Goal: Contribute content: Add original content to the website for others to see

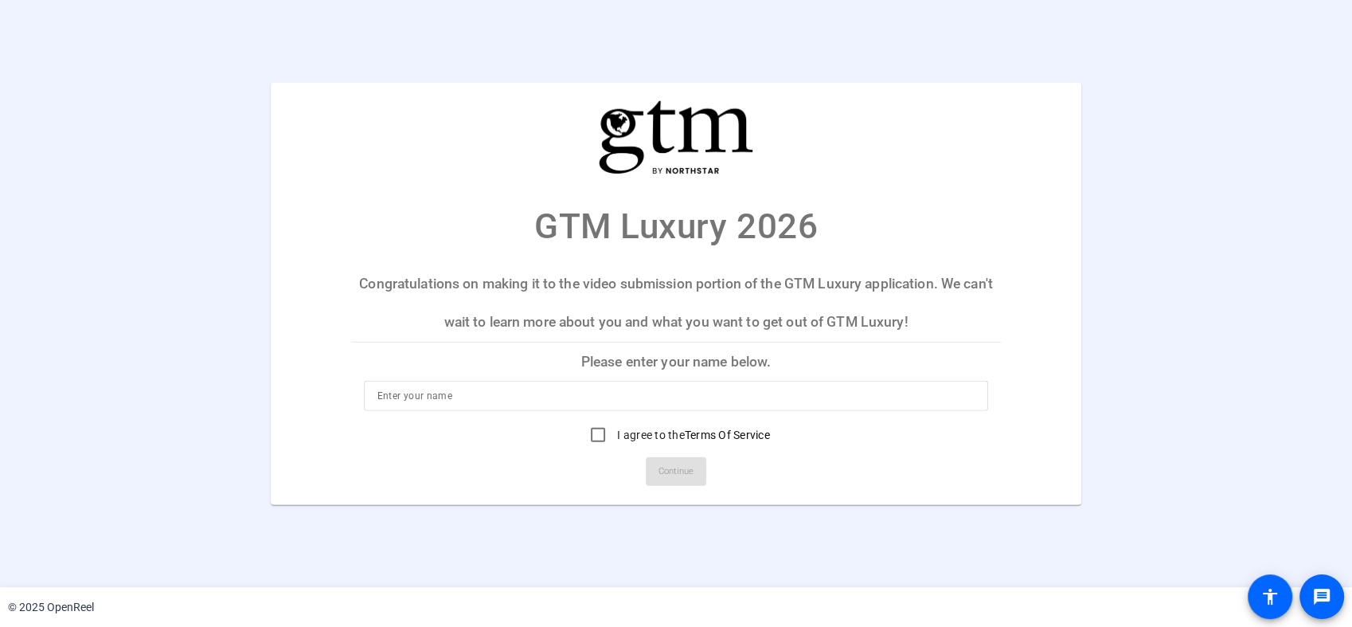
click at [559, 401] on input at bounding box center [676, 395] width 598 height 19
type input "a"
type input "[PERSON_NAME]"
click at [593, 433] on input "I agree to the Terms Of Service" at bounding box center [598, 435] width 32 height 32
checkbox input "true"
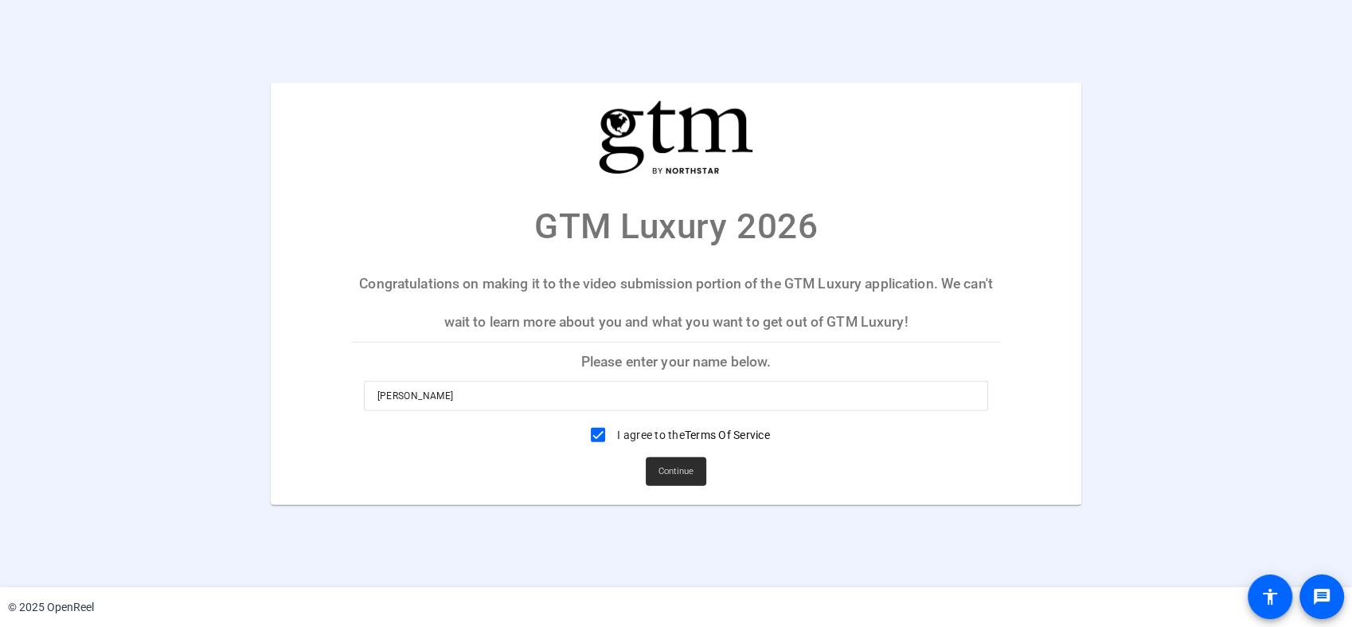
click at [682, 475] on span "Continue" at bounding box center [676, 471] width 35 height 24
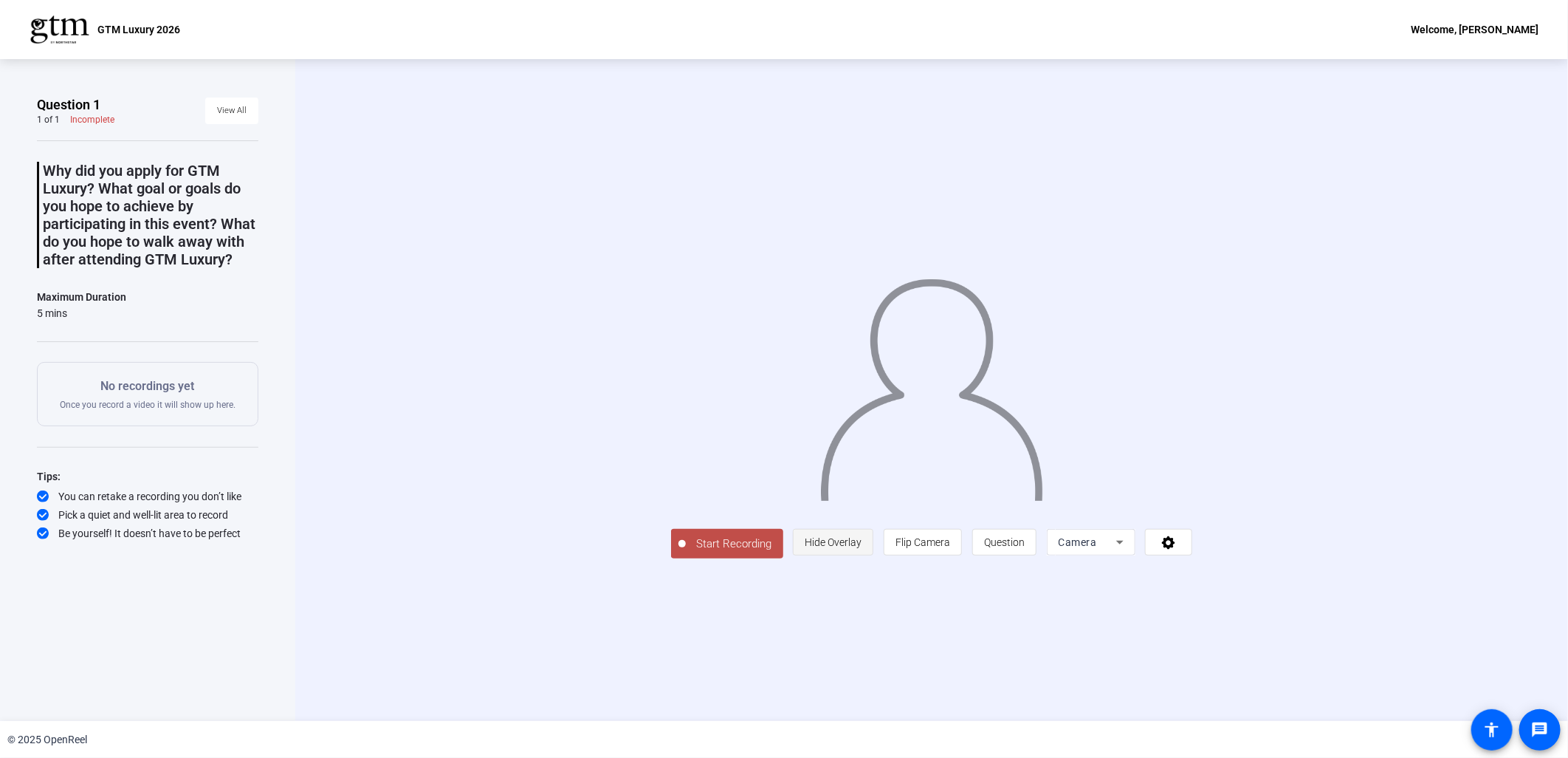
click at [849, 542] on span "Hide Overlay" at bounding box center [833, 542] width 57 height 12
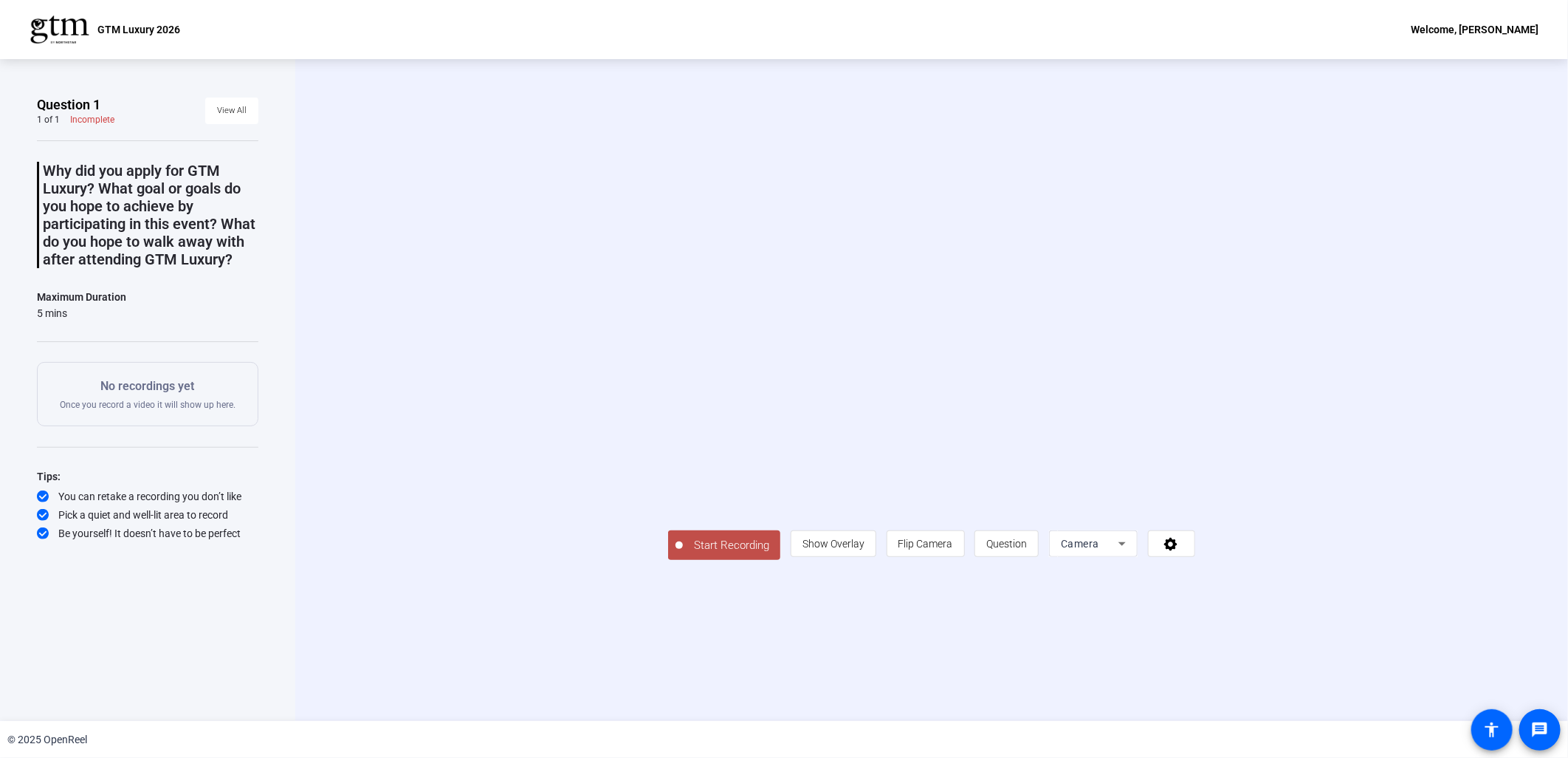
click at [1120, 540] on icon at bounding box center [1122, 544] width 18 height 18
click at [724, 545] on div at bounding box center [784, 379] width 1568 height 758
click at [724, 545] on span "Start Recording" at bounding box center [732, 546] width 97 height 17
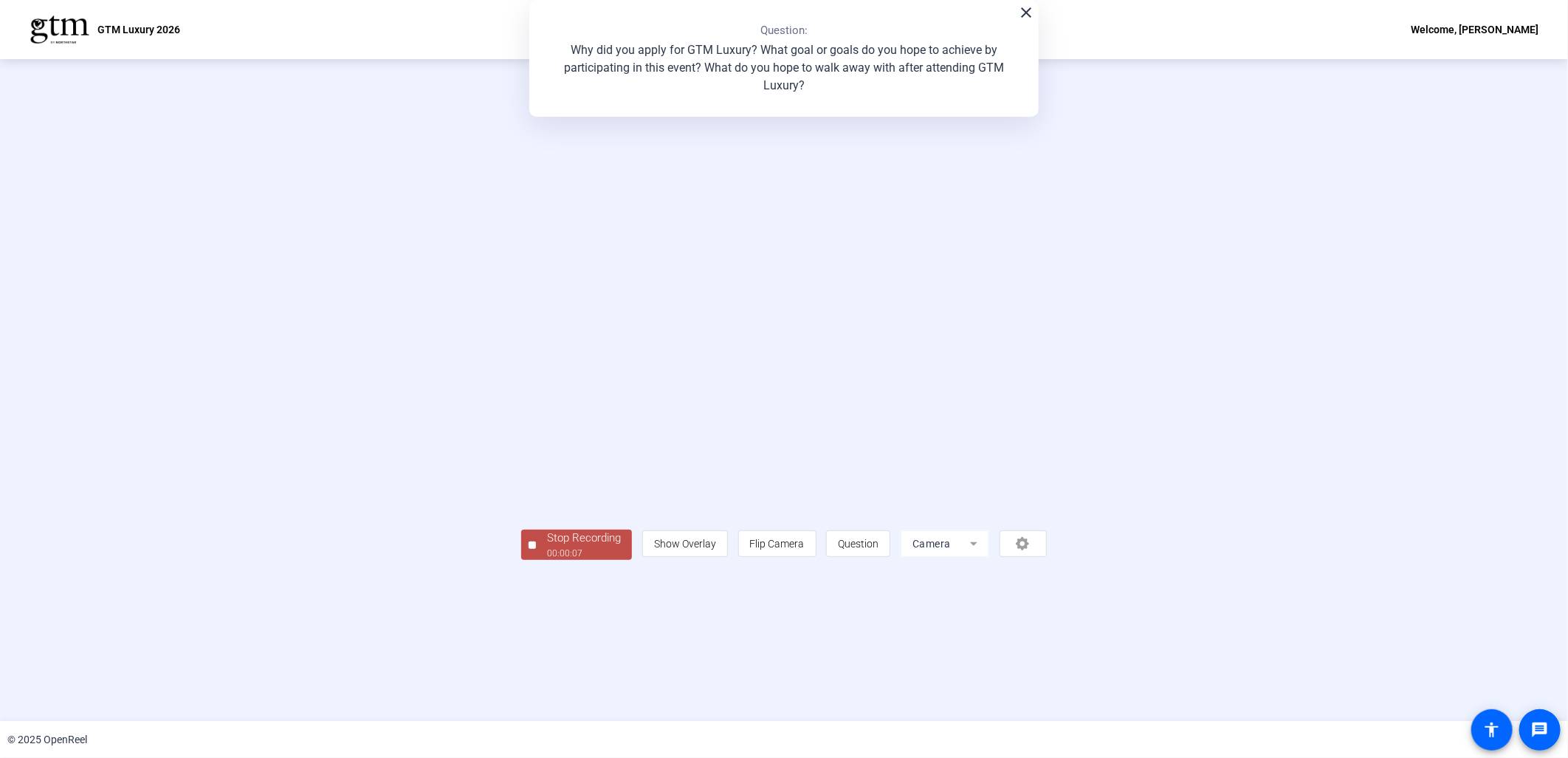
click at [534, 546] on div at bounding box center [532, 546] width 7 height 7
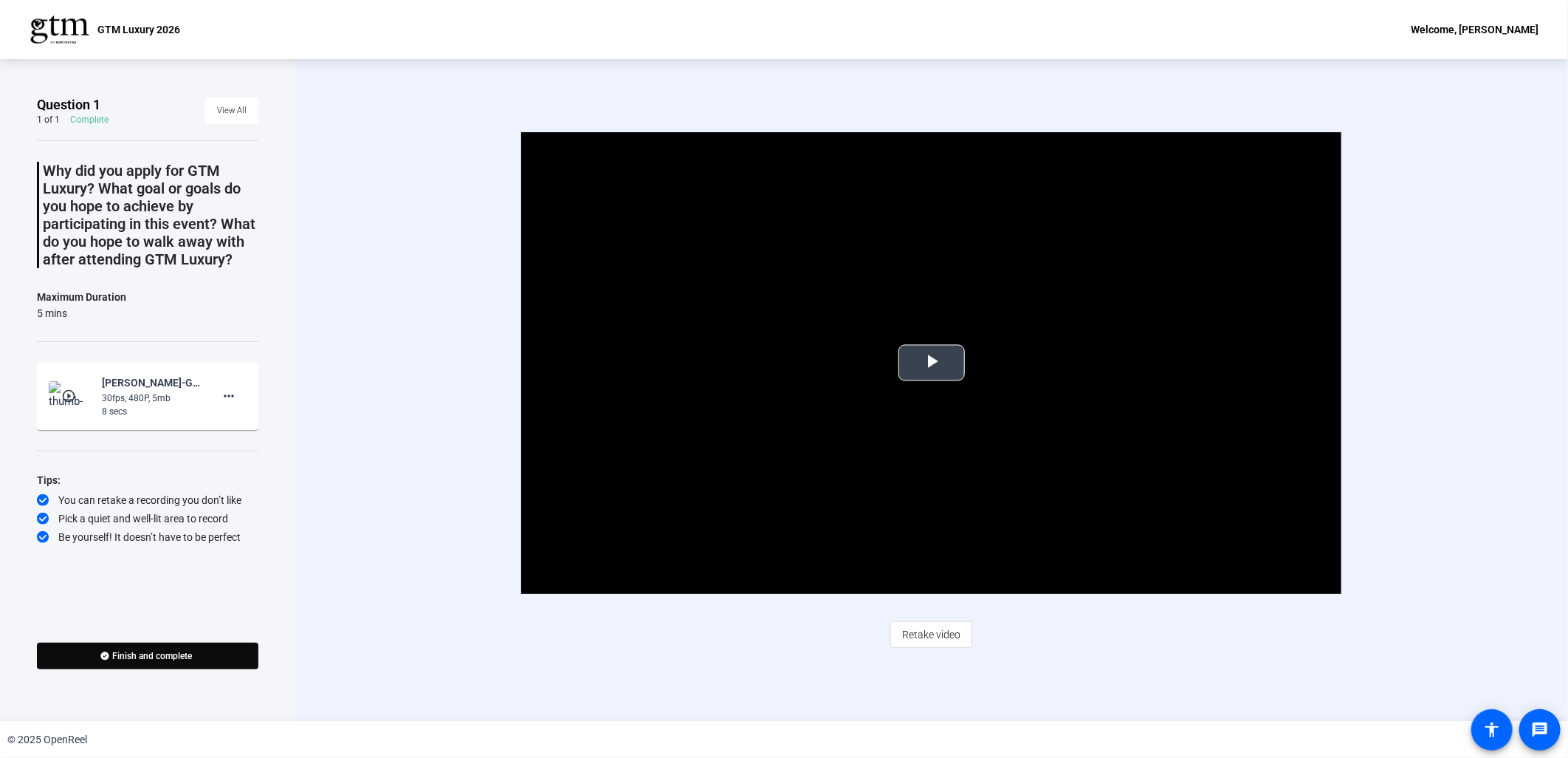
click at [932, 363] on span "Video Player" at bounding box center [932, 363] width 0 height 0
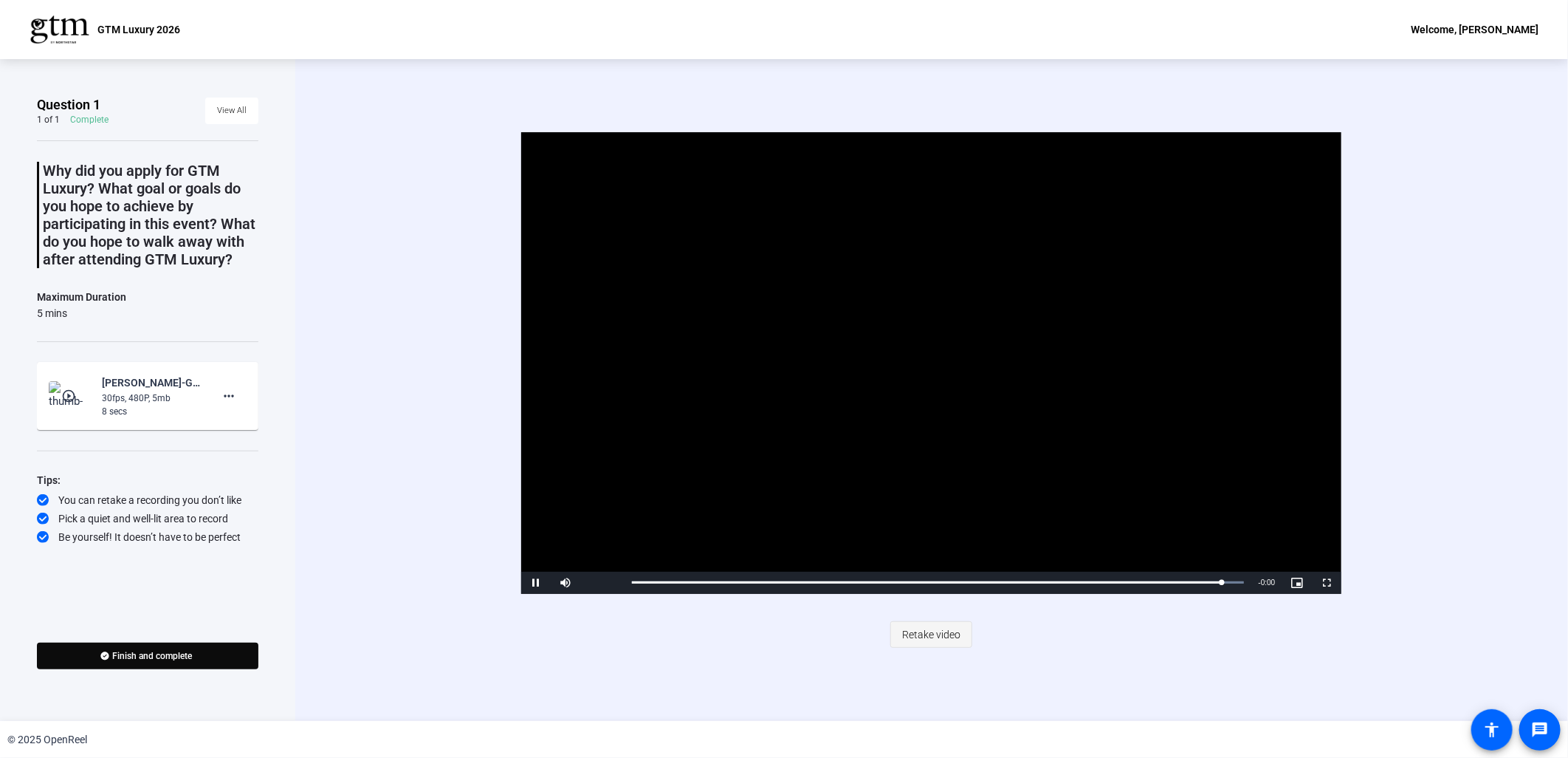
click at [921, 581] on span "Retake video" at bounding box center [931, 635] width 58 height 28
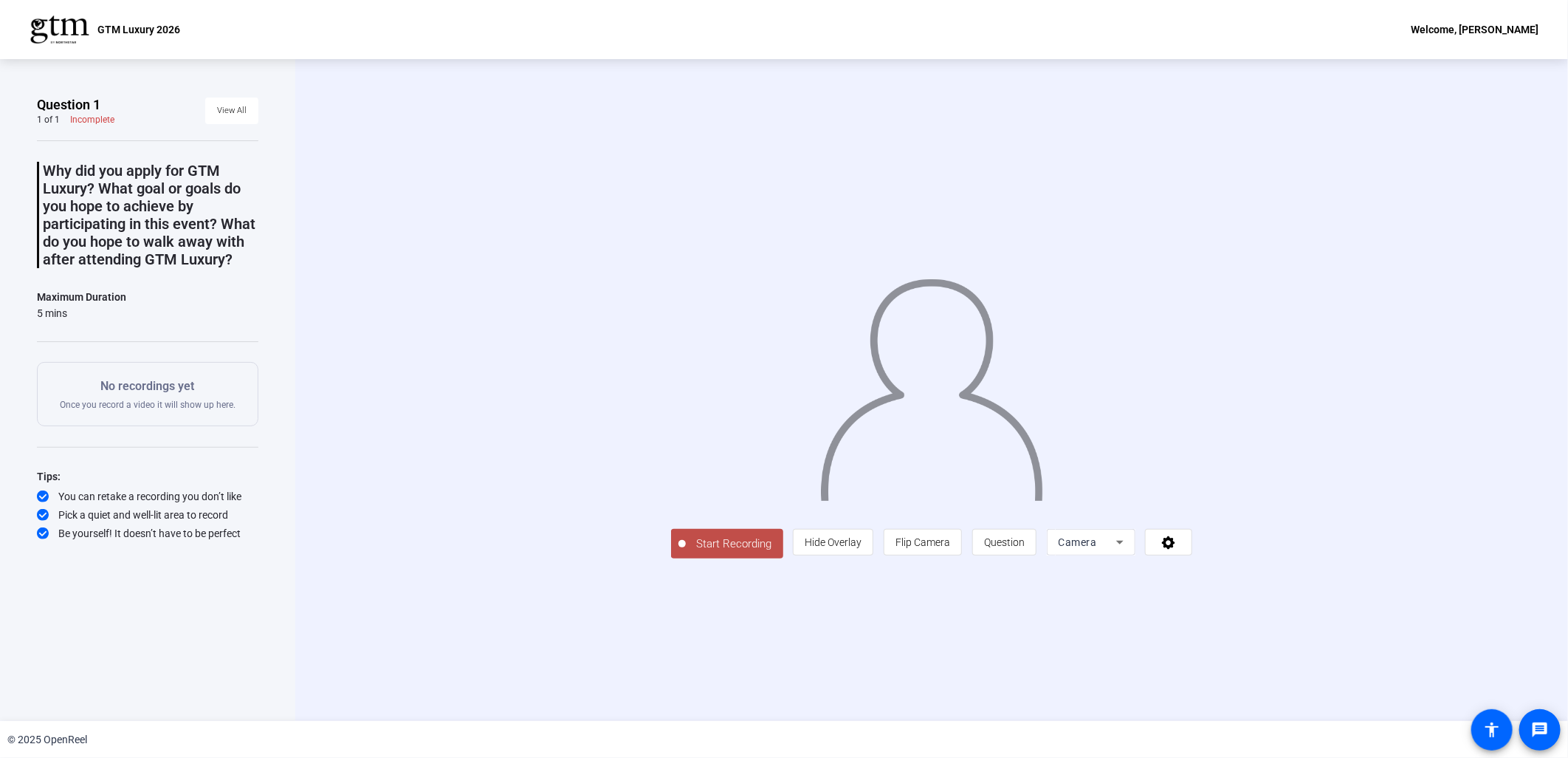
click at [671, 559] on button "Start Recording" at bounding box center [727, 544] width 112 height 30
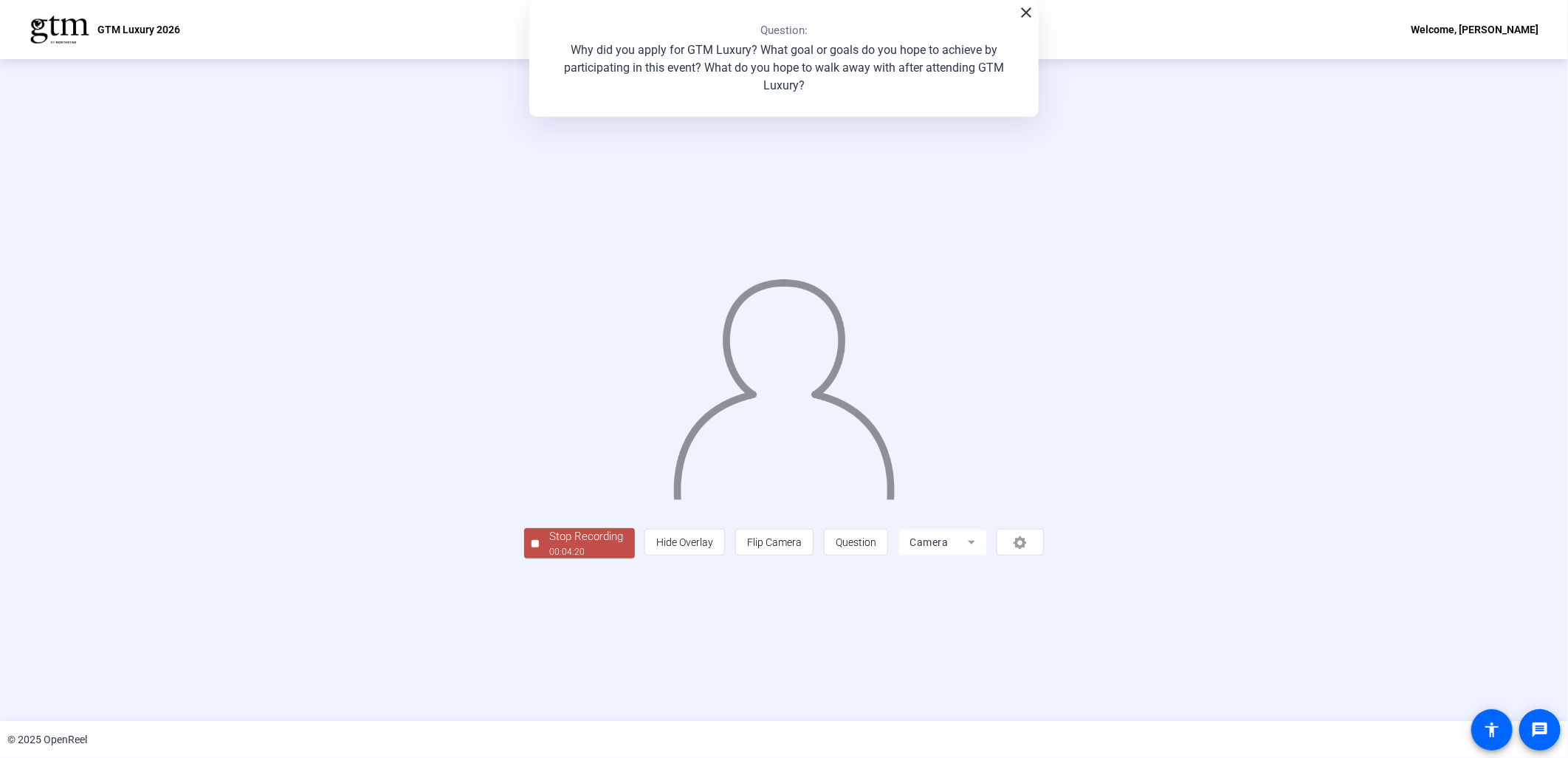
click at [550, 559] on div "00:04:20" at bounding box center [587, 552] width 74 height 13
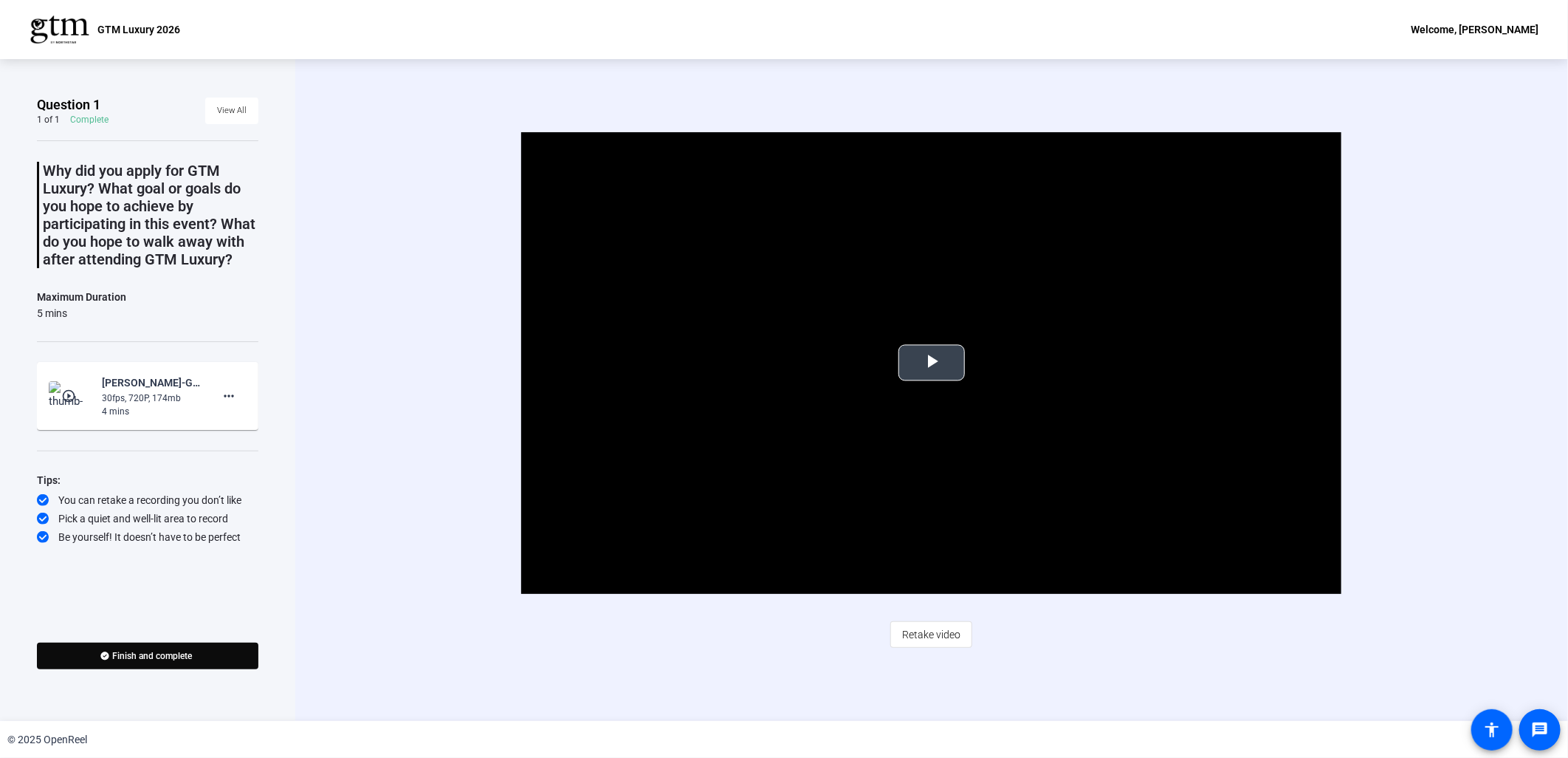
click at [932, 363] on span "Video Player" at bounding box center [932, 363] width 0 height 0
click at [170, 658] on span "Finish and complete" at bounding box center [153, 656] width 80 height 12
